Goal: Task Accomplishment & Management: Manage account settings

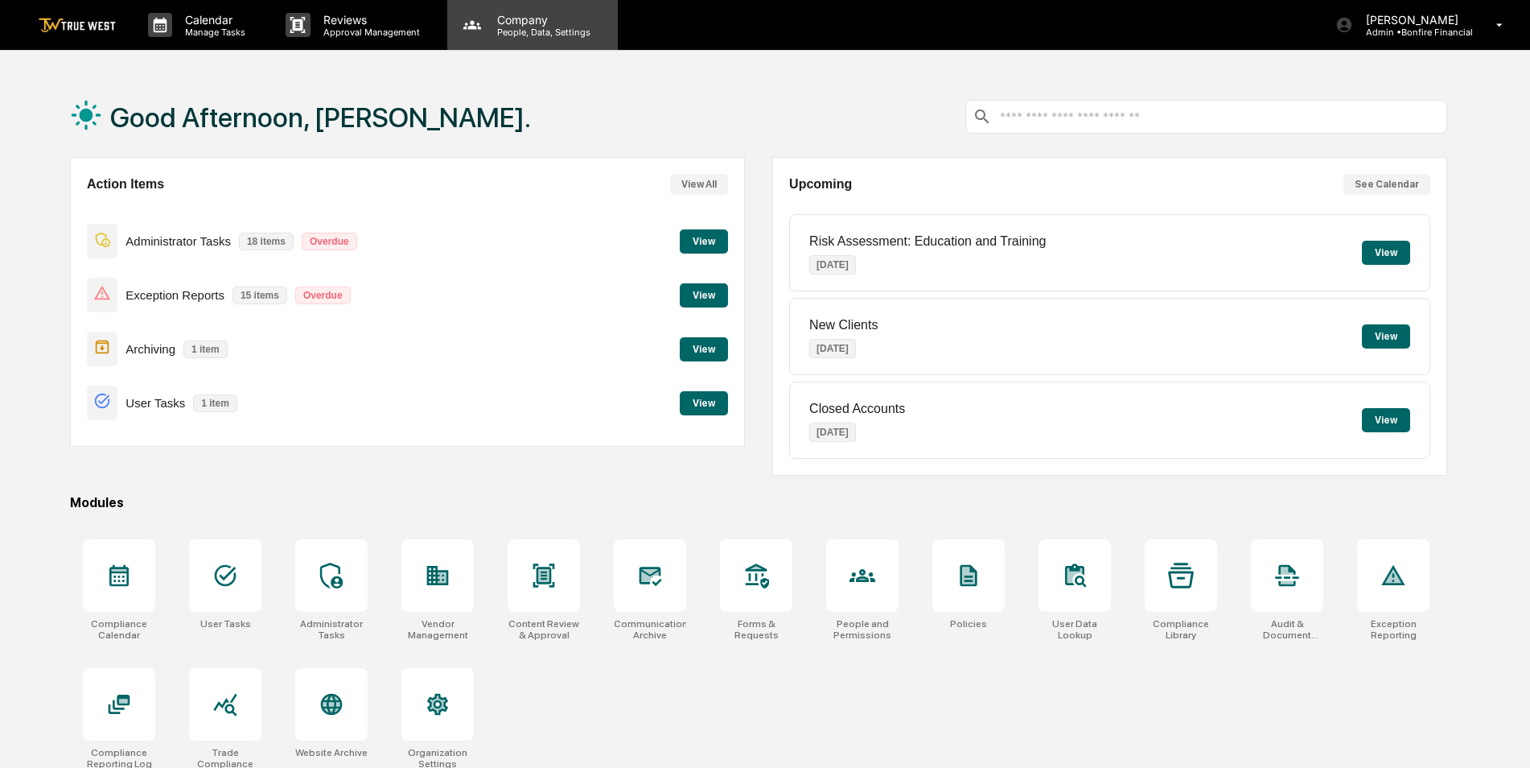
click at [525, 28] on p "People, Data, Settings" at bounding box center [541, 32] width 114 height 11
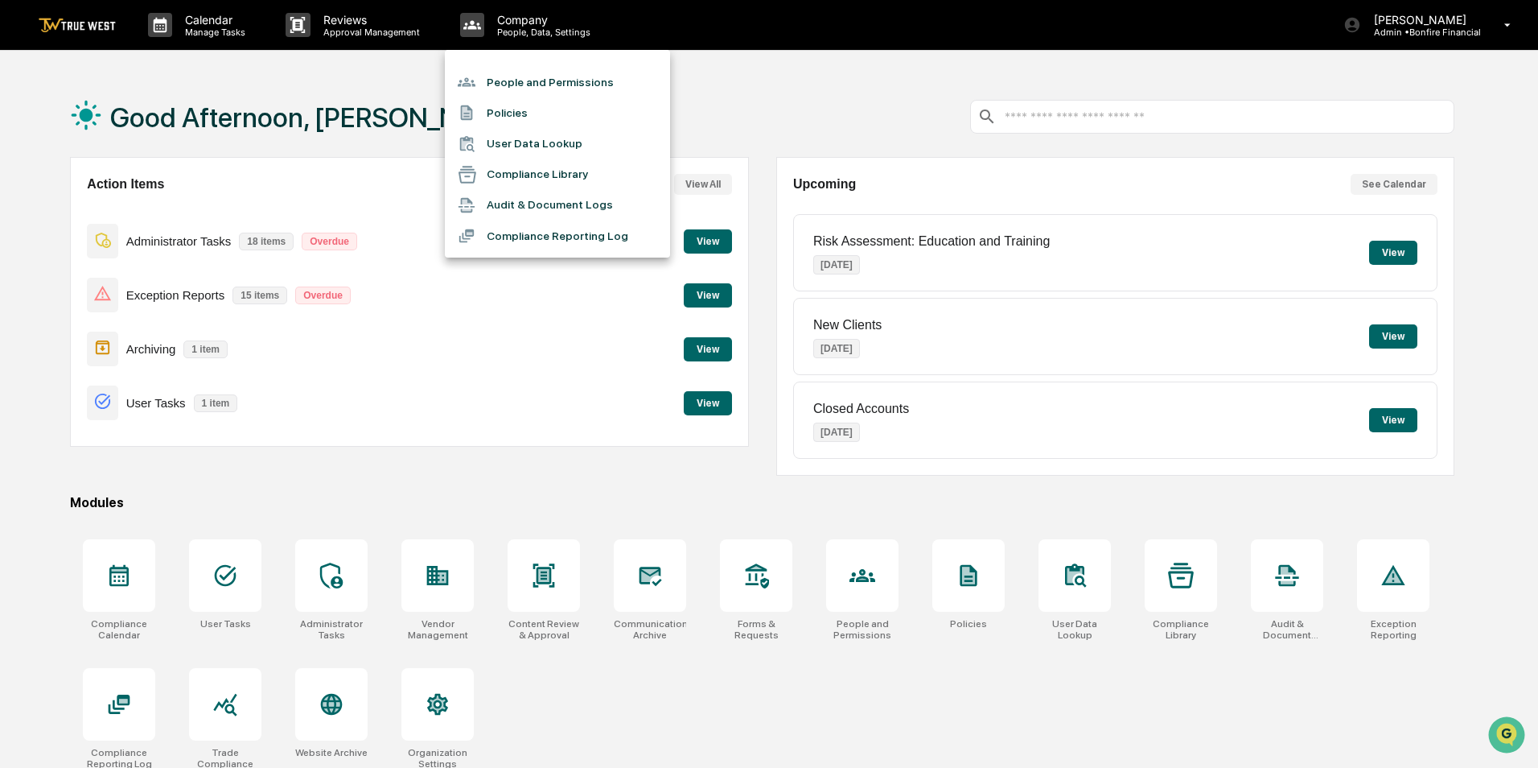
click at [522, 76] on li "People and Permissions" at bounding box center [557, 82] width 225 height 31
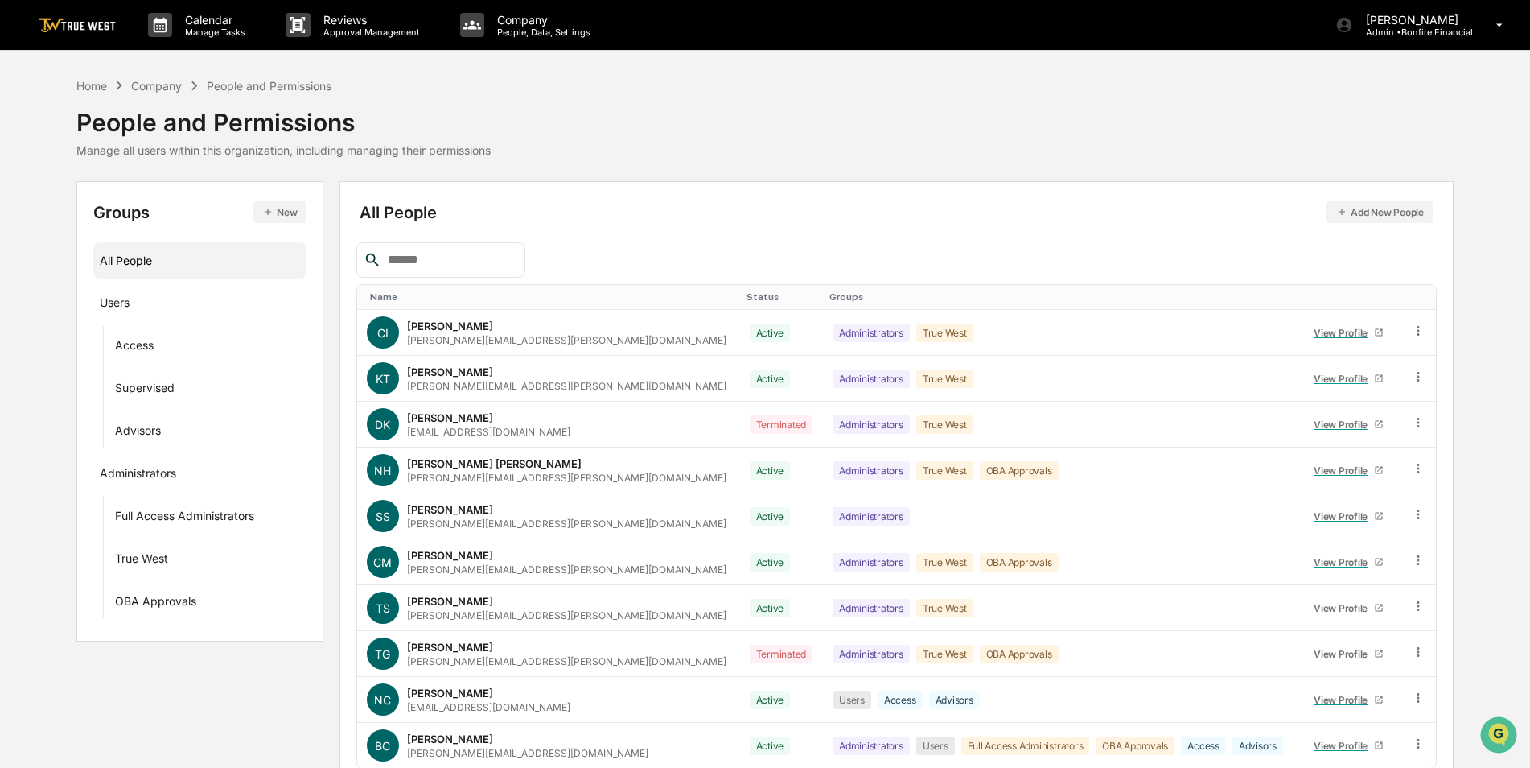
click at [482, 255] on input "text" at bounding box center [449, 259] width 137 height 21
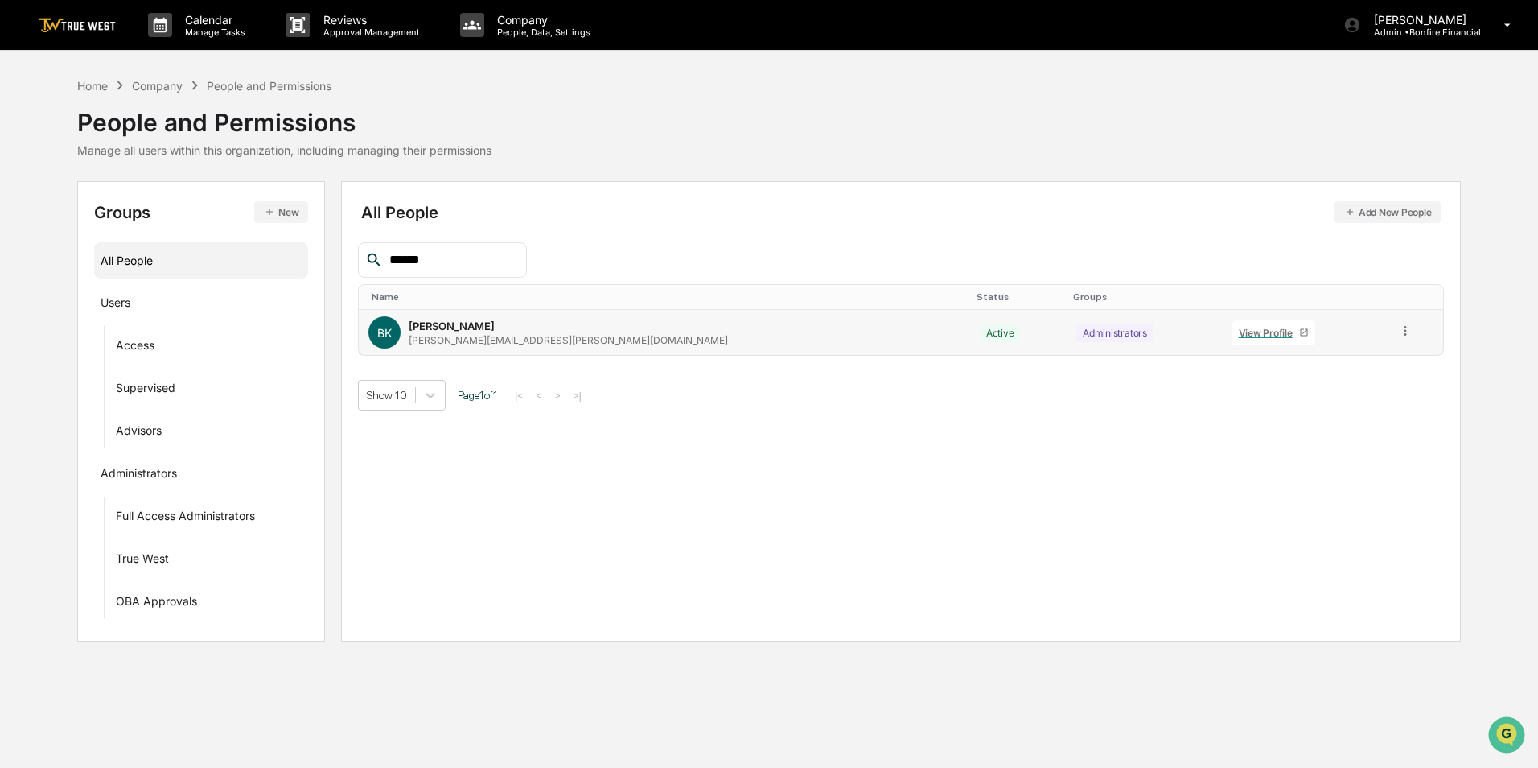
type input "******"
click at [1398, 331] on icon at bounding box center [1405, 330] width 15 height 15
click at [1376, 364] on div "Groups & Permissions" at bounding box center [1333, 357] width 134 height 19
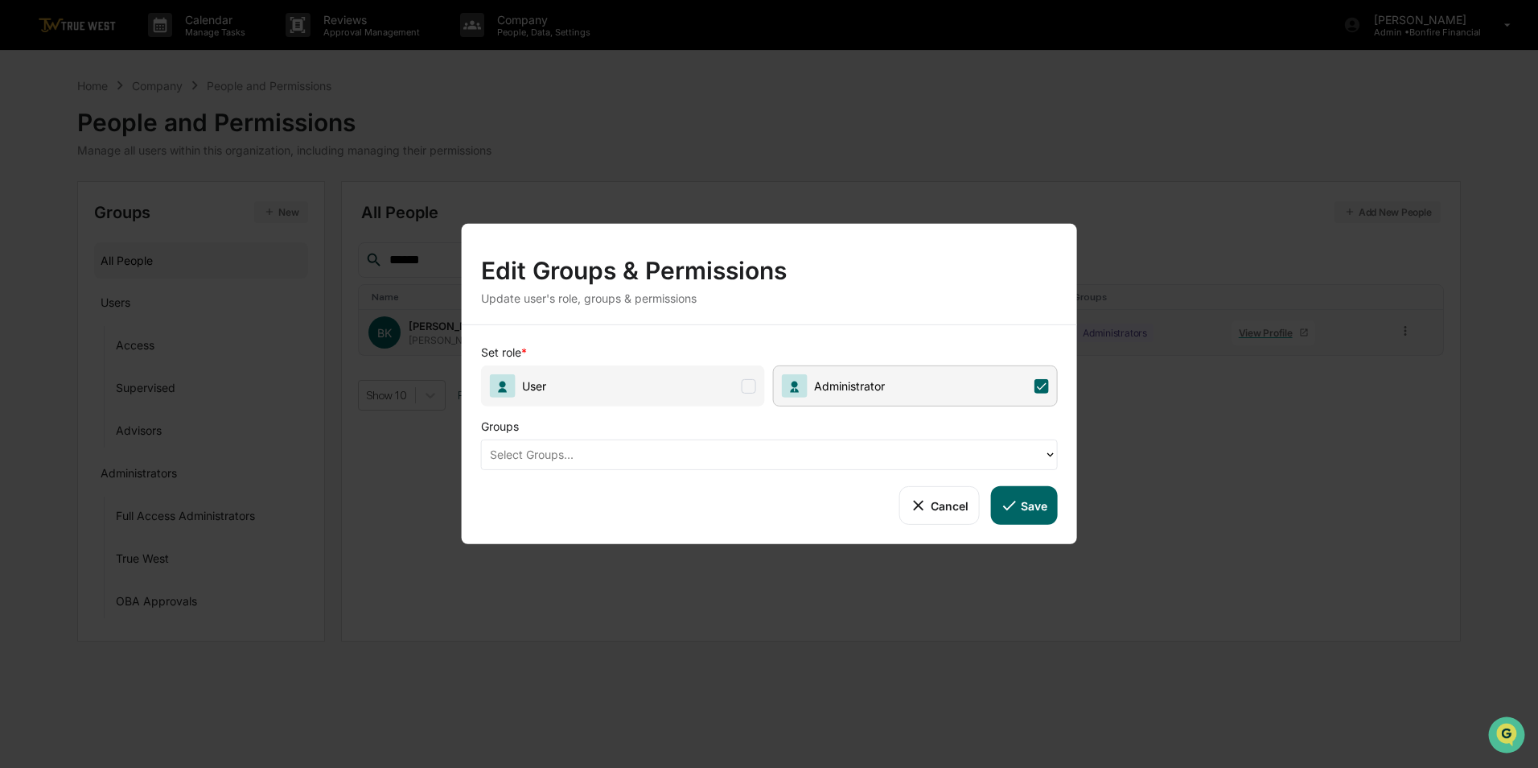
click at [807, 457] on div at bounding box center [763, 454] width 546 height 19
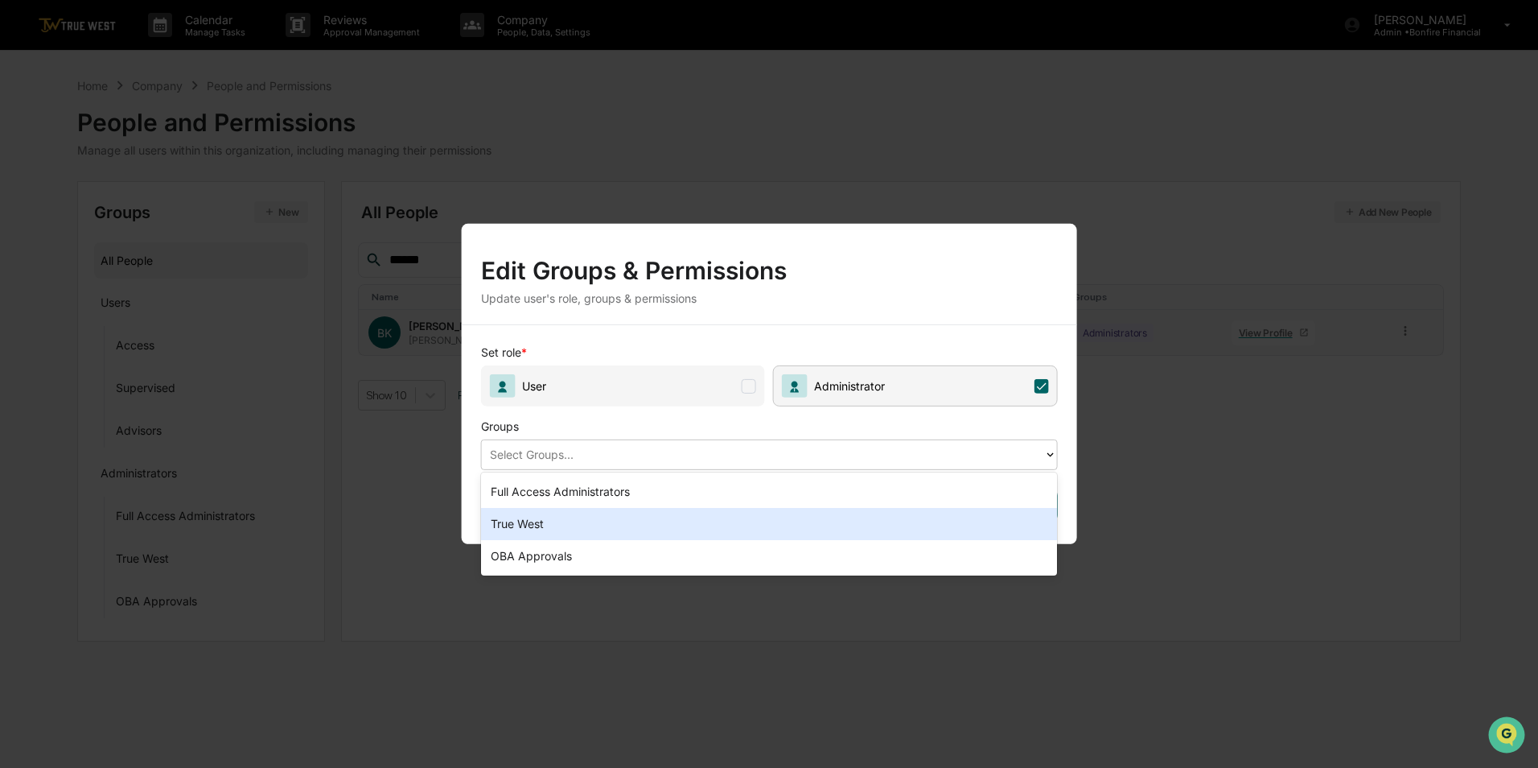
click at [649, 517] on div "True West" at bounding box center [769, 524] width 577 height 32
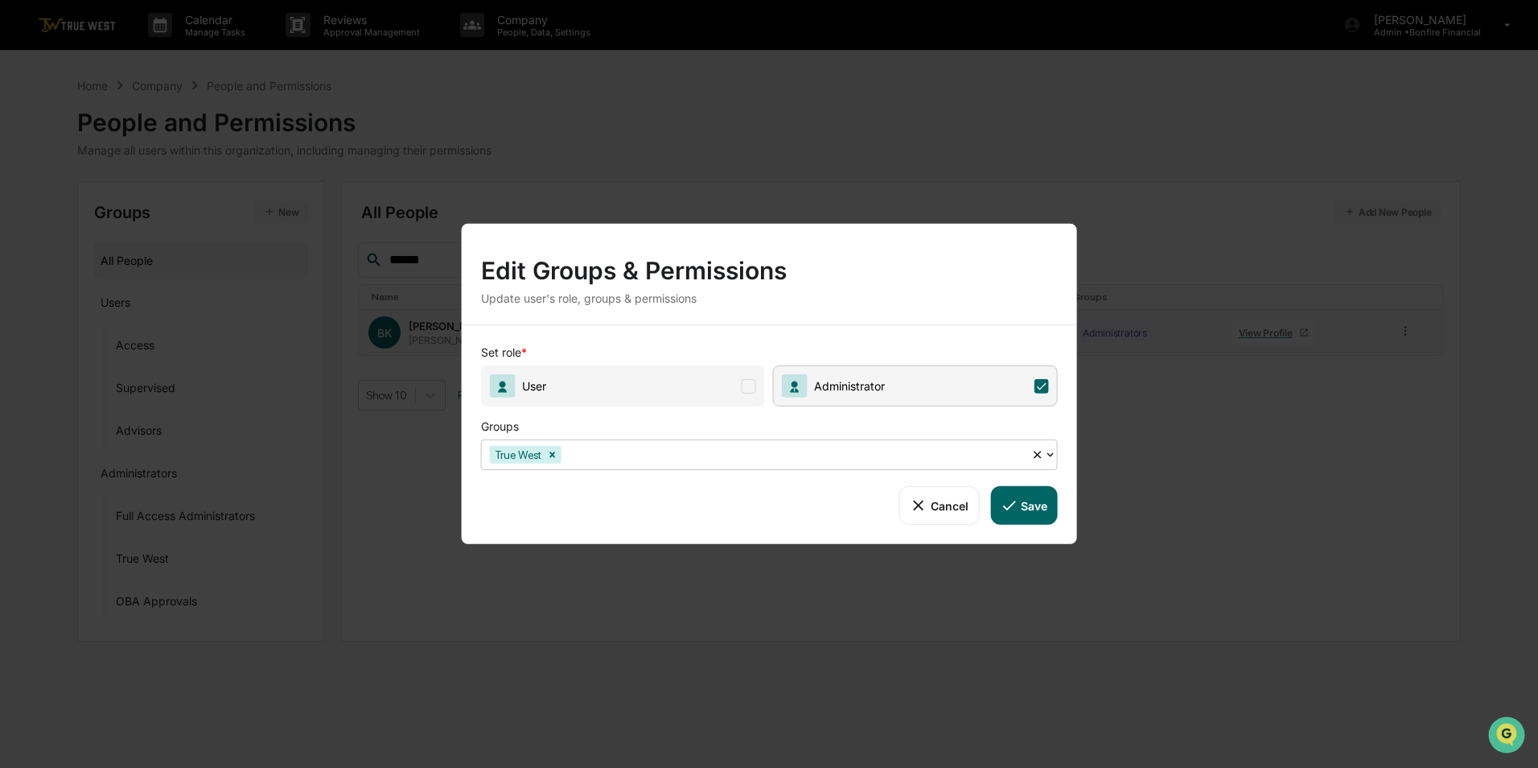
click at [1030, 506] on button "Save" at bounding box center [1023, 505] width 67 height 39
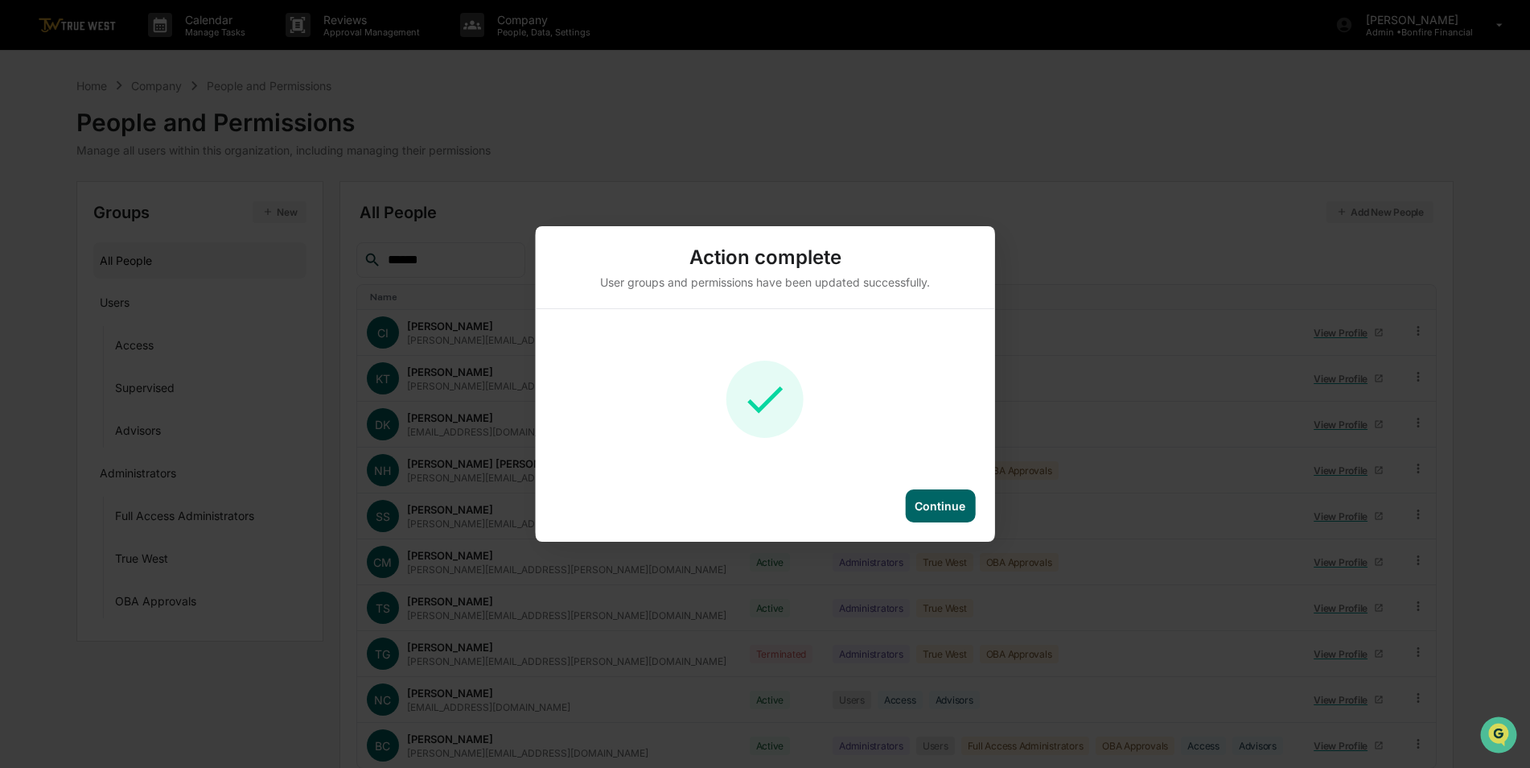
click at [937, 500] on div "Continue" at bounding box center [940, 506] width 51 height 14
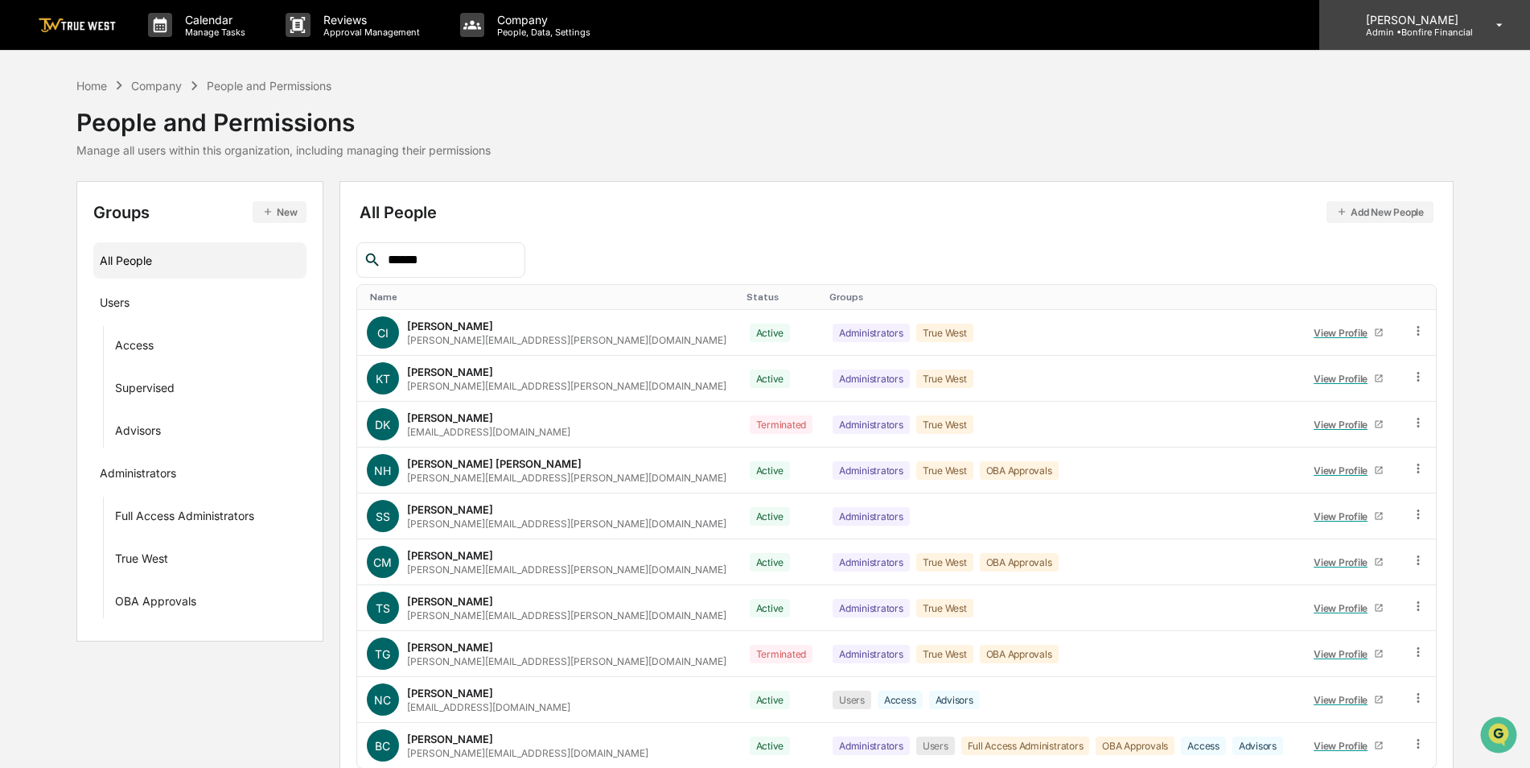
click at [1411, 24] on p "[PERSON_NAME]" at bounding box center [1413, 20] width 120 height 14
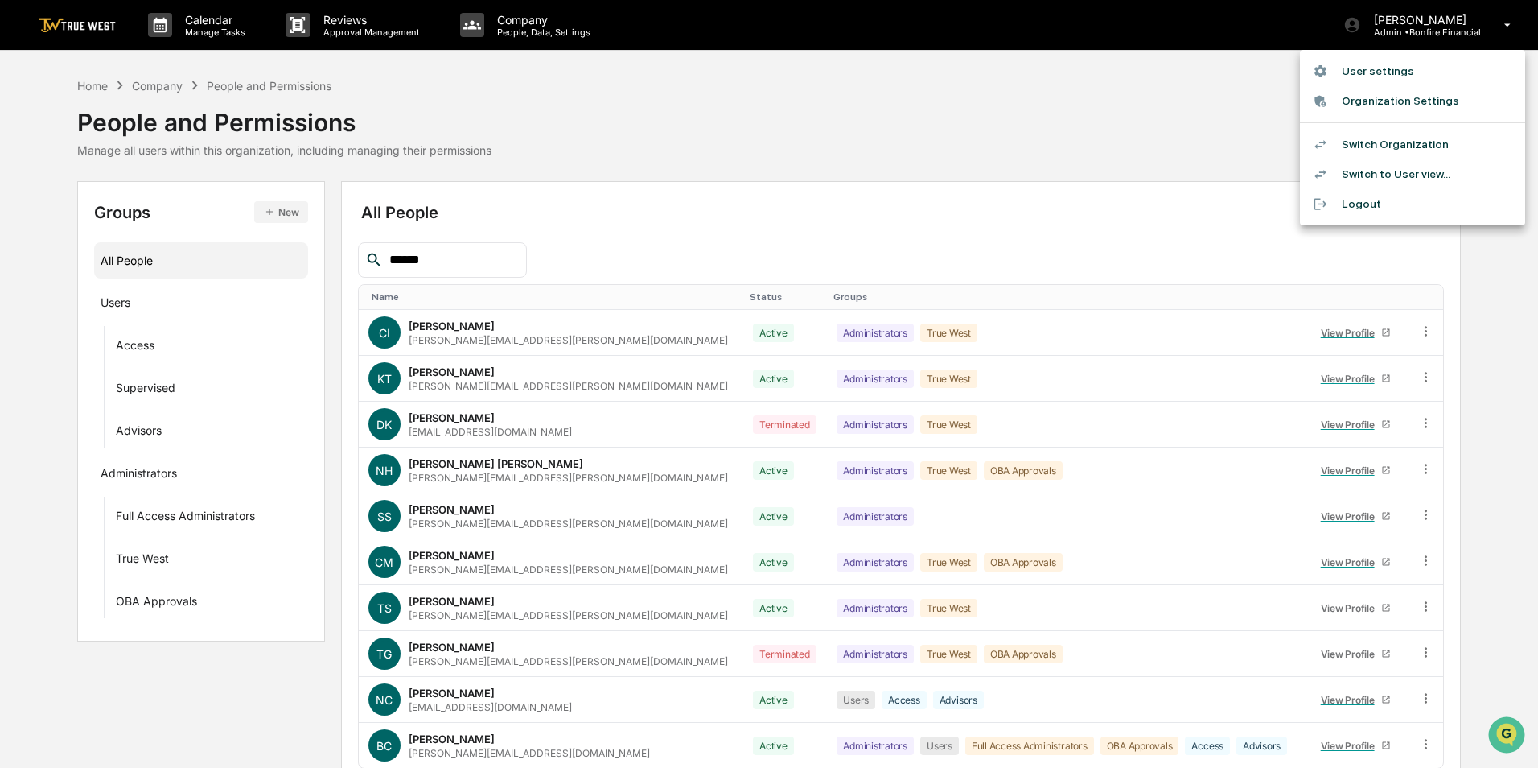
click at [1389, 145] on li "Switch Organization" at bounding box center [1412, 145] width 225 height 30
